Goal: Information Seeking & Learning: Learn about a topic

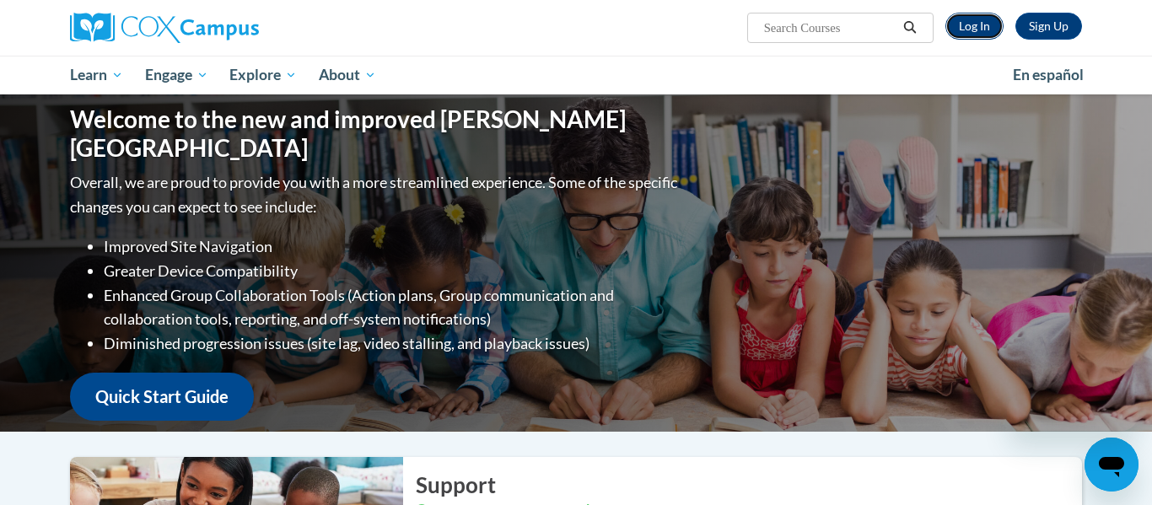
click at [978, 30] on link "Log In" at bounding box center [975, 26] width 58 height 27
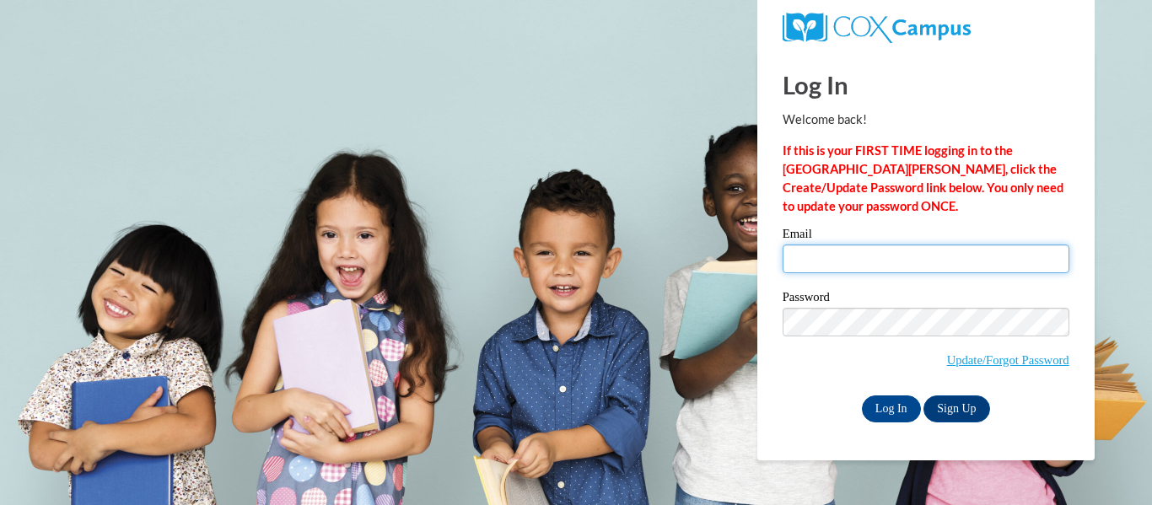
click at [840, 254] on input "Email" at bounding box center [926, 259] width 287 height 29
type input "willertb@cadott.k12.wi.us"
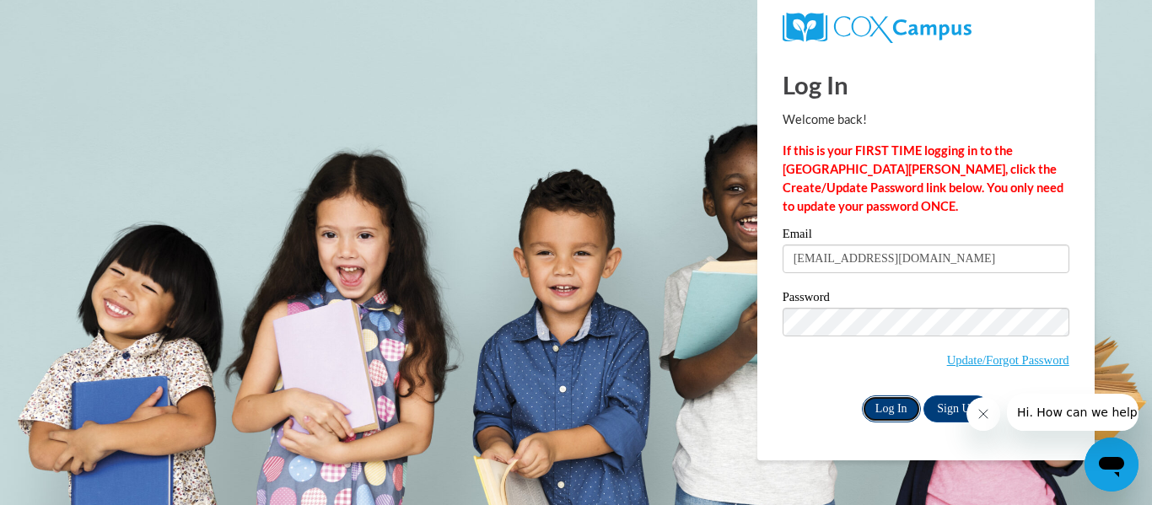
click at [879, 412] on input "Log In" at bounding box center [891, 409] width 59 height 27
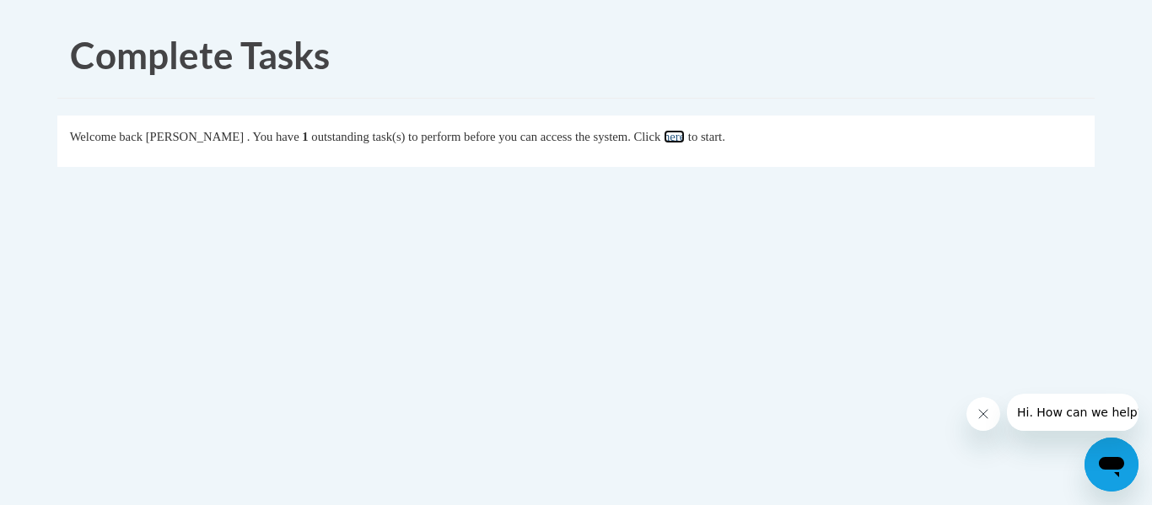
click at [685, 138] on link "here" at bounding box center [674, 136] width 21 height 13
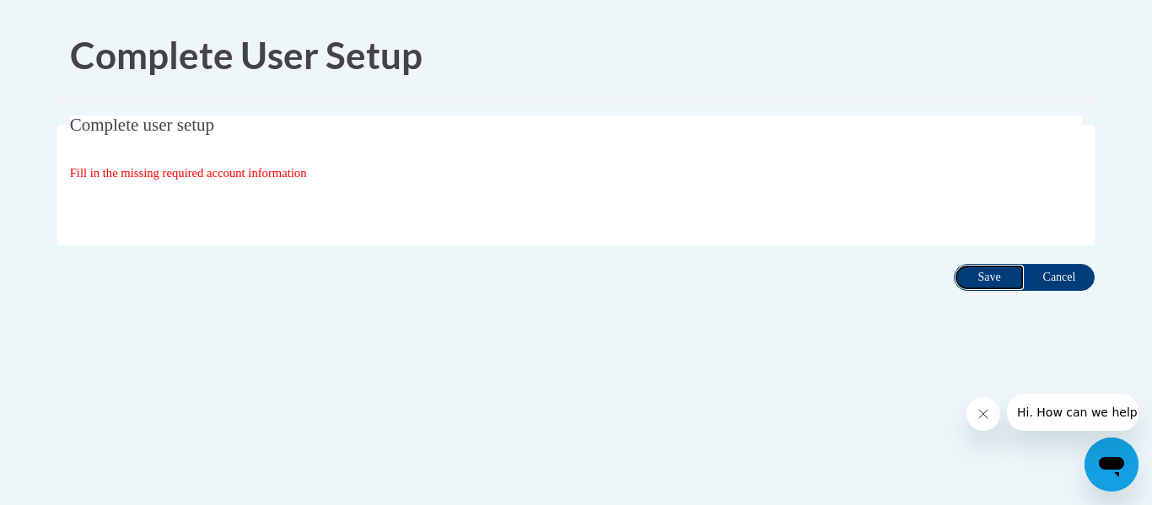
click at [987, 284] on input "Save" at bounding box center [989, 277] width 71 height 27
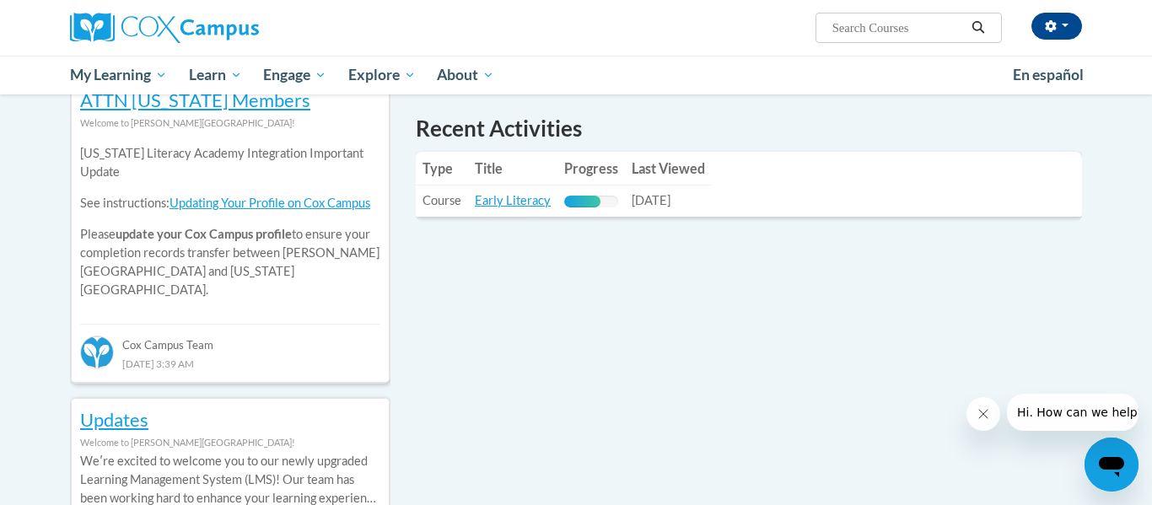
scroll to position [580, 0]
click at [481, 202] on link "Early Literacy" at bounding box center [513, 201] width 76 height 14
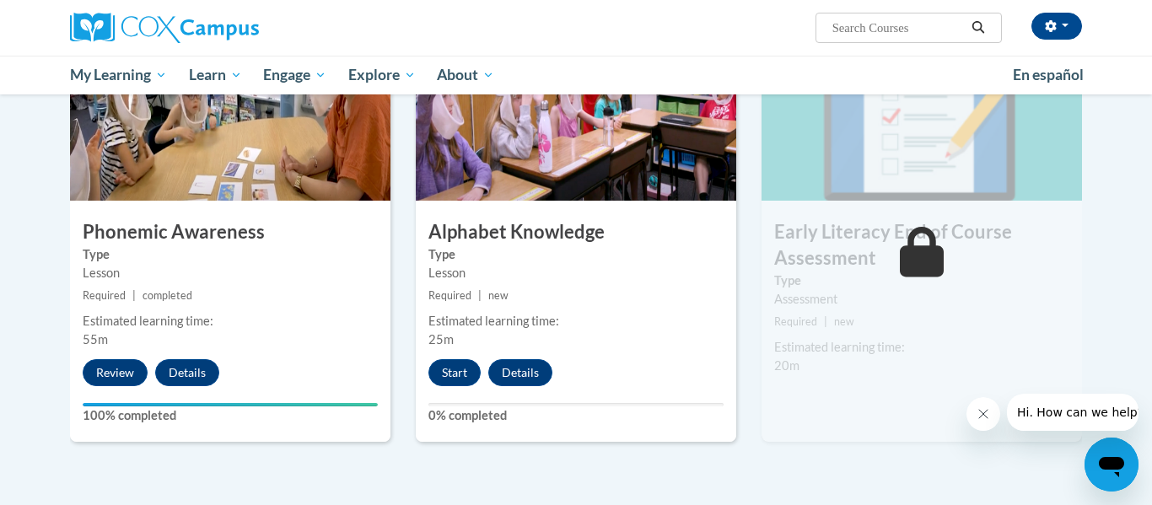
scroll to position [875, 0]
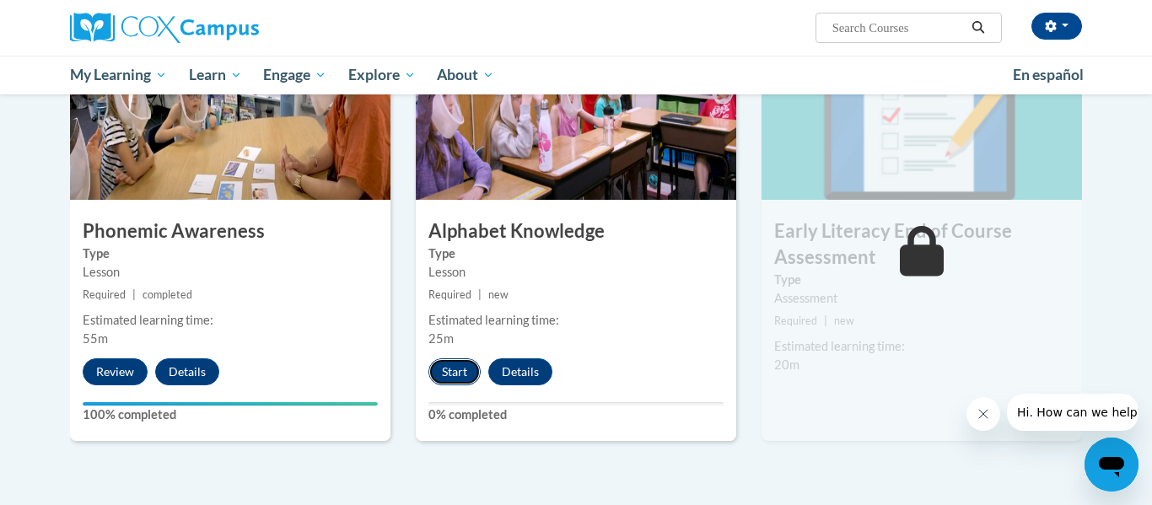
click at [450, 367] on button "Start" at bounding box center [455, 372] width 52 height 27
